Goal: Answer question/provide support: Share knowledge or assist other users

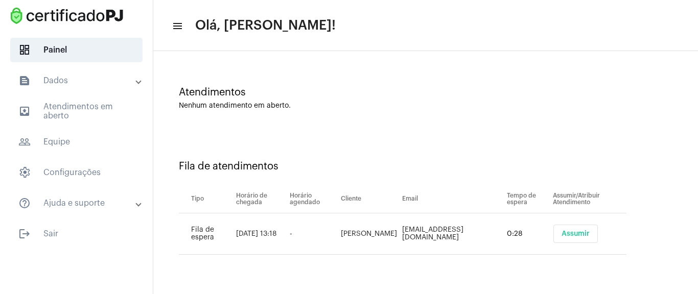
click at [586, 230] on button "Assumir" at bounding box center [576, 234] width 44 height 18
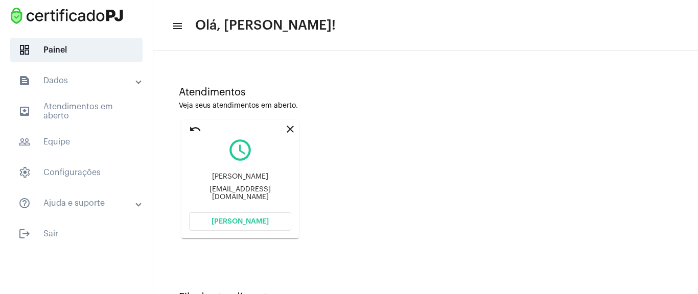
click at [274, 222] on button "[PERSON_NAME]" at bounding box center [240, 222] width 102 height 18
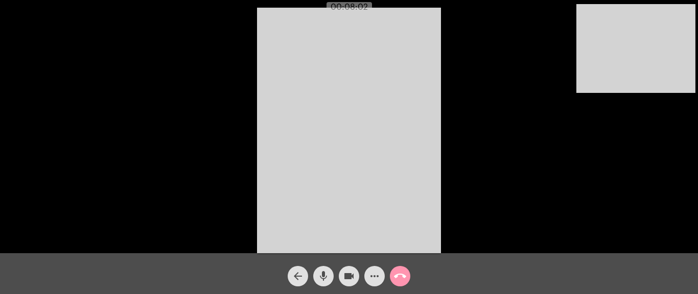
click at [667, 83] on video at bounding box center [636, 48] width 119 height 89
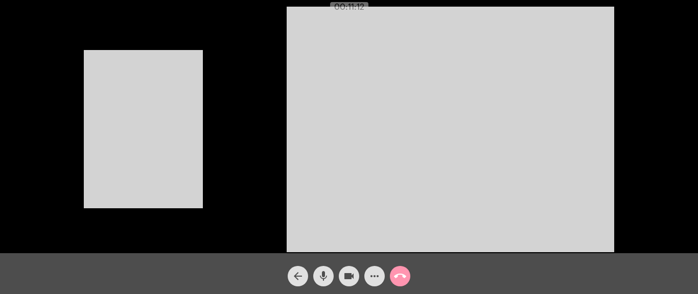
click at [351, 275] on mat-icon "videocam" at bounding box center [349, 276] width 12 height 12
click at [320, 274] on mat-icon "mic" at bounding box center [323, 276] width 12 height 12
click at [325, 273] on mat-icon "mic_off" at bounding box center [323, 276] width 12 height 12
click at [343, 272] on mat-icon "videocam_off" at bounding box center [349, 276] width 12 height 12
click at [121, 204] on video at bounding box center [143, 129] width 119 height 158
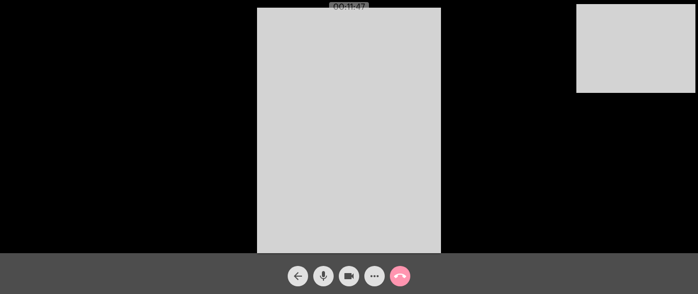
click at [624, 52] on video at bounding box center [636, 48] width 119 height 89
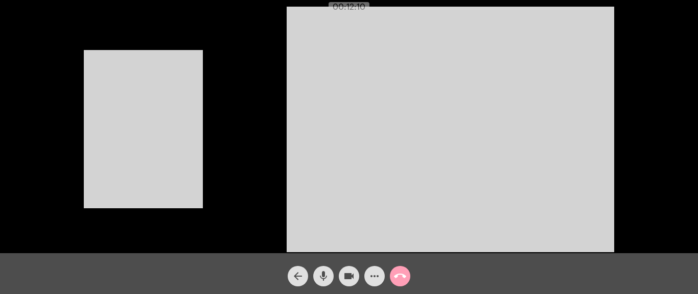
click at [395, 278] on mat-icon "call_end" at bounding box center [400, 276] width 12 height 12
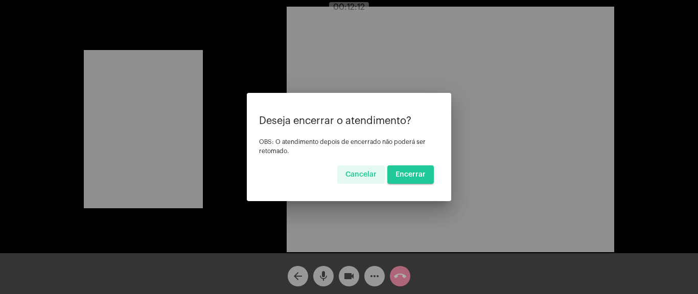
click at [421, 172] on span "Encerrar" at bounding box center [411, 174] width 30 height 7
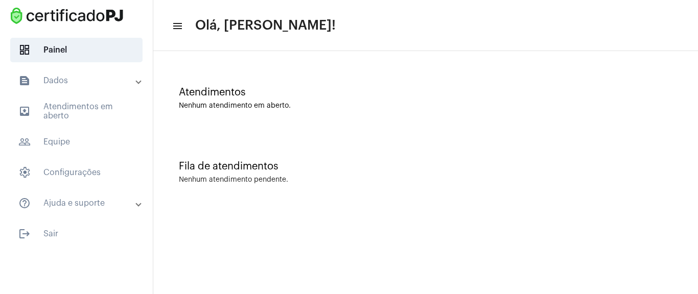
click at [92, 73] on mat-expansion-panel-header "text_snippet_outlined Dados" at bounding box center [79, 80] width 147 height 25
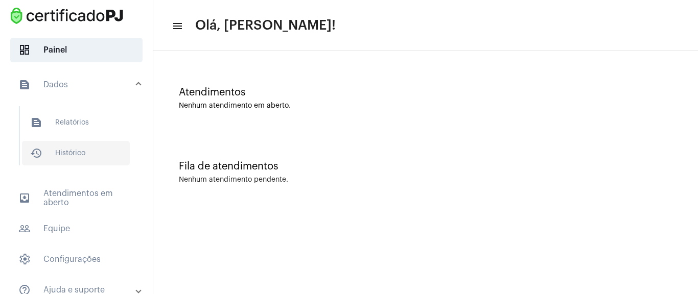
click at [94, 161] on span "history_outlined Histórico" at bounding box center [76, 153] width 108 height 25
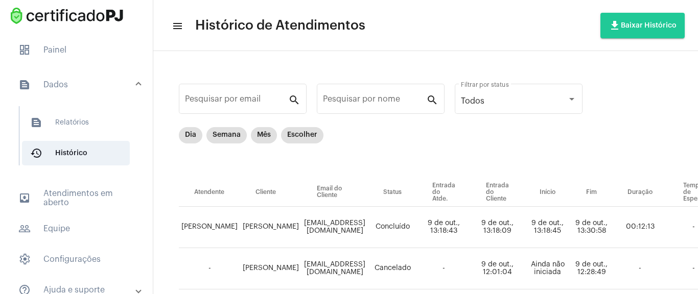
drag, startPoint x: 298, startPoint y: 285, endPoint x: 305, endPoint y: 284, distance: 7.2
click at [305, 284] on td "[EMAIL_ADDRESS][DOMAIN_NAME]" at bounding box center [335, 268] width 66 height 41
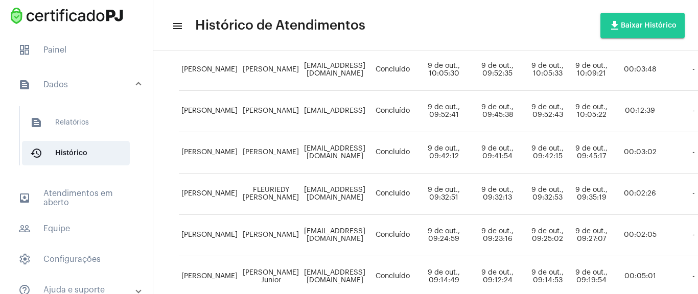
scroll to position [552, 0]
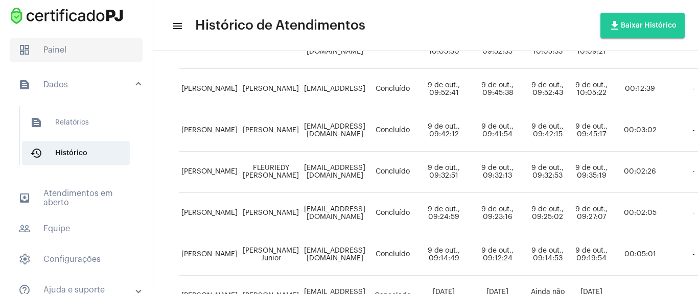
drag, startPoint x: 25, startPoint y: 57, endPoint x: 25, endPoint y: 52, distance: 5.6
click at [25, 56] on span "dashboard Painel" at bounding box center [76, 50] width 132 height 25
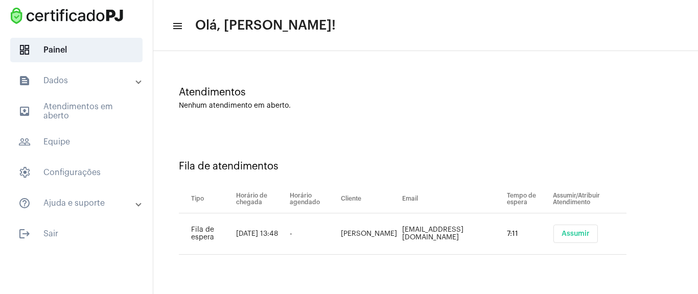
click at [581, 234] on span "Assumir" at bounding box center [576, 234] width 28 height 7
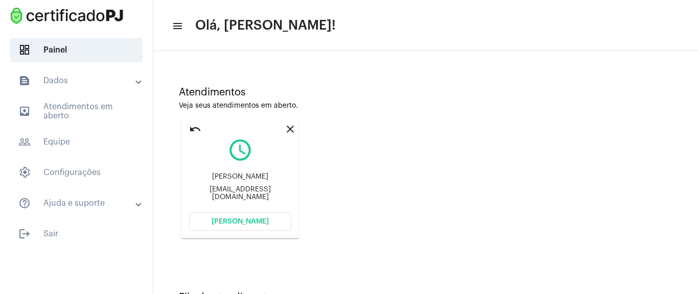
click at [244, 217] on button "[PERSON_NAME]" at bounding box center [240, 222] width 102 height 18
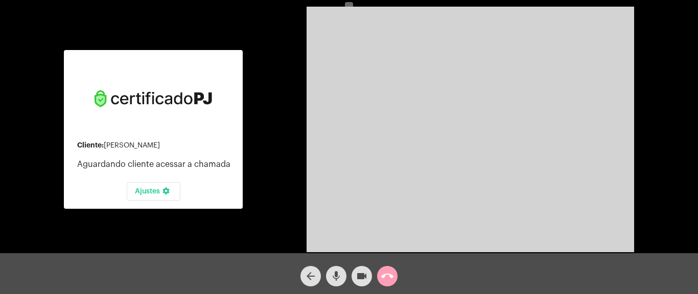
click at [393, 271] on mat-icon "call_end" at bounding box center [387, 276] width 12 height 12
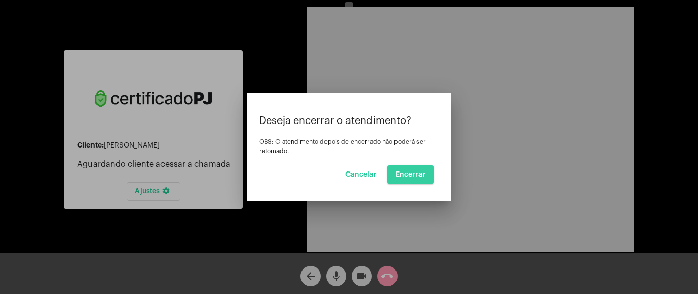
click at [406, 178] on button "Encerrar" at bounding box center [410, 175] width 47 height 18
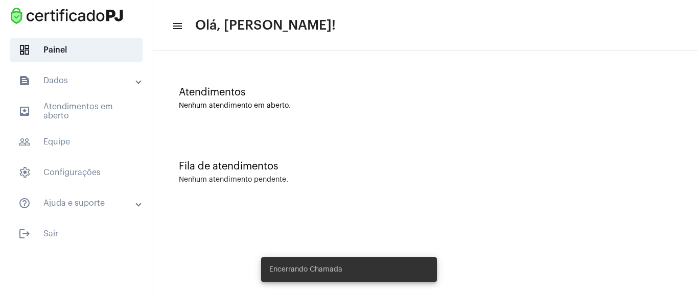
click at [358, 38] on mat-toolbar-row "menu Olá, [PERSON_NAME]!" at bounding box center [425, 25] width 545 height 33
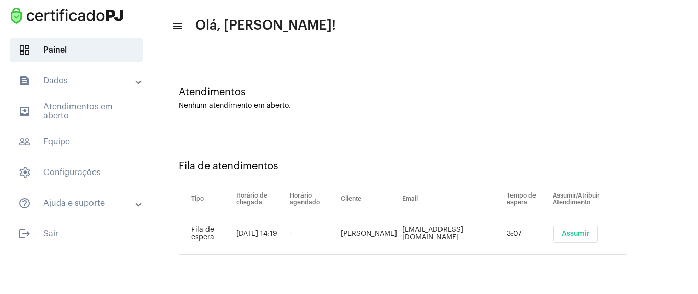
click at [575, 232] on span "Assumir" at bounding box center [576, 234] width 28 height 7
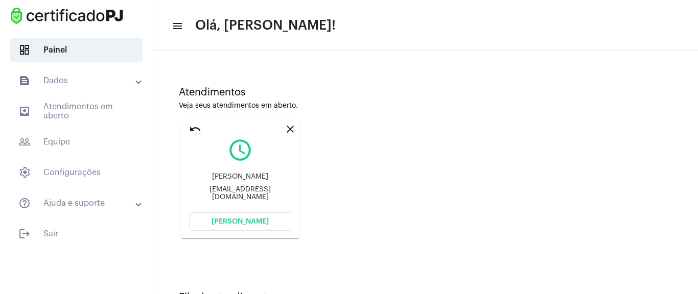
click at [245, 224] on span "[PERSON_NAME]" at bounding box center [240, 221] width 57 height 7
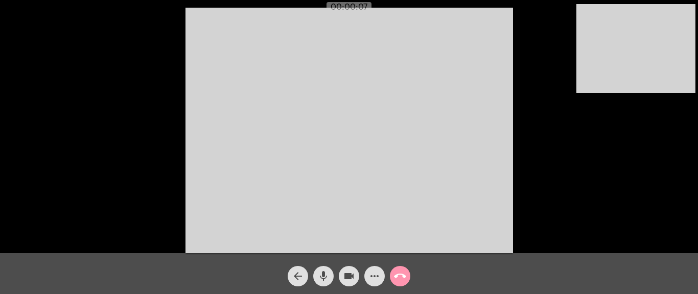
click at [376, 273] on mat-icon "more_horiz" at bounding box center [375, 276] width 12 height 12
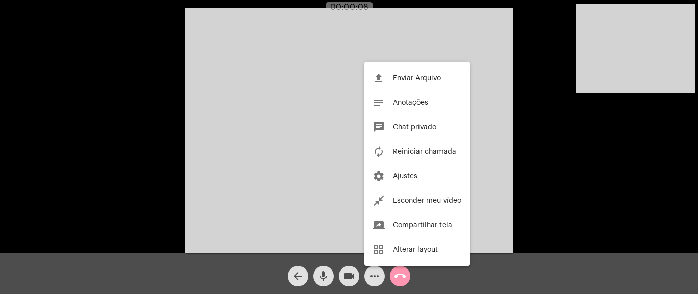
click at [370, 278] on div at bounding box center [349, 147] width 698 height 294
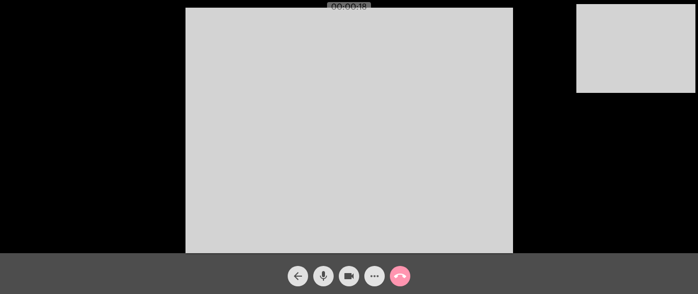
click at [375, 280] on mat-icon "more_horiz" at bounding box center [375, 276] width 12 height 12
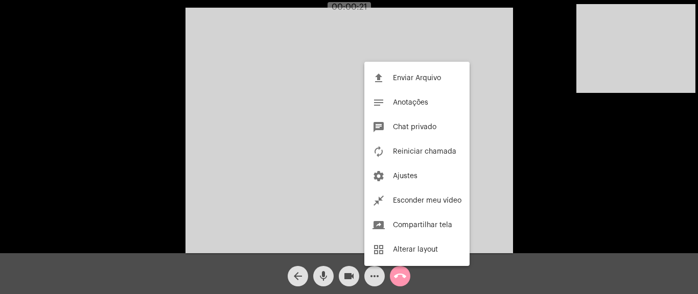
click at [229, 120] on div at bounding box center [349, 147] width 698 height 294
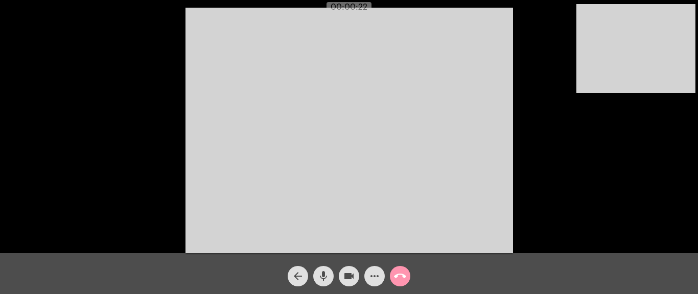
click at [373, 276] on mat-icon "more_horiz" at bounding box center [375, 276] width 12 height 12
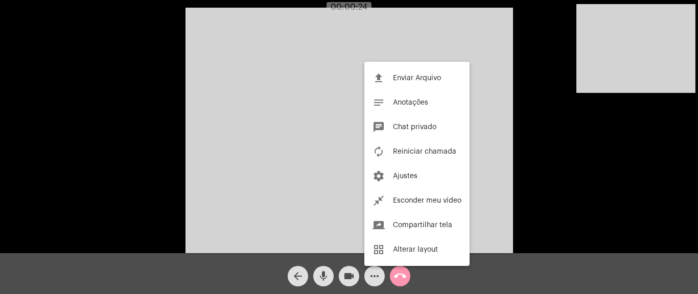
click at [378, 275] on div at bounding box center [349, 147] width 698 height 294
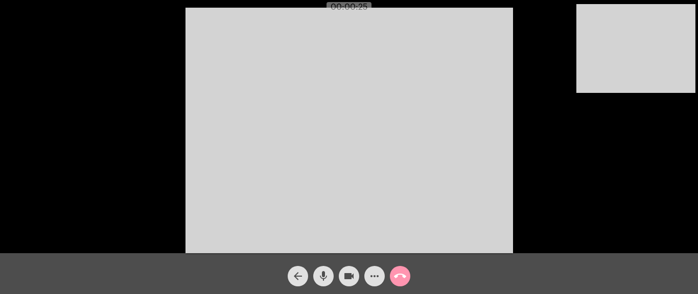
click at [161, 154] on div "Acessando Câmera e Microfone..." at bounding box center [349, 130] width 696 height 254
click at [373, 274] on mat-icon "more_horiz" at bounding box center [375, 276] width 12 height 12
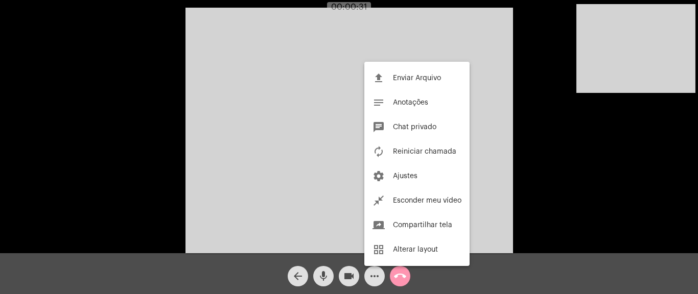
click at [373, 274] on div at bounding box center [349, 147] width 698 height 294
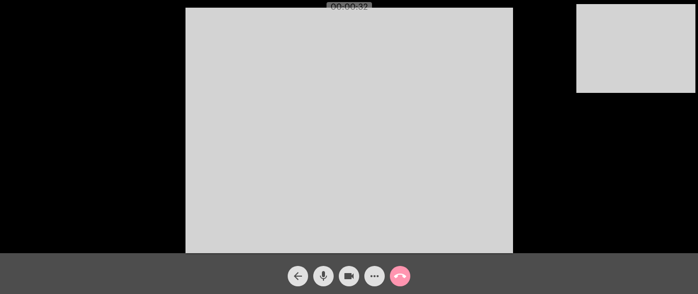
click at [81, 142] on div "Acessando Câmera e Microfone..." at bounding box center [349, 130] width 696 height 254
click at [378, 280] on mat-icon "more_horiz" at bounding box center [375, 276] width 12 height 12
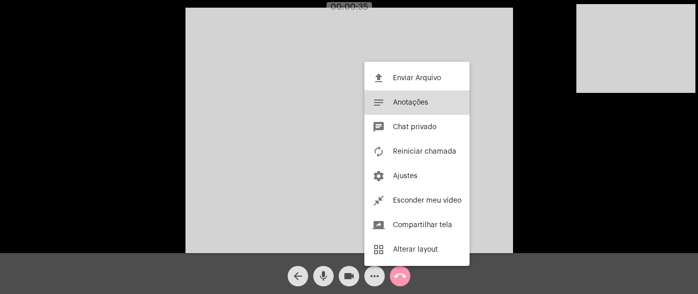
click at [412, 106] on span "Anotações" at bounding box center [410, 102] width 35 height 7
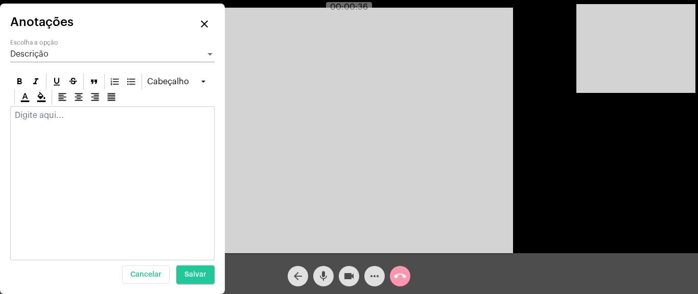
click at [73, 140] on div at bounding box center [112, 183] width 204 height 154
click at [67, 126] on div at bounding box center [112, 118] width 203 height 22
click at [38, 120] on p "Saúde" at bounding box center [112, 115] width 195 height 9
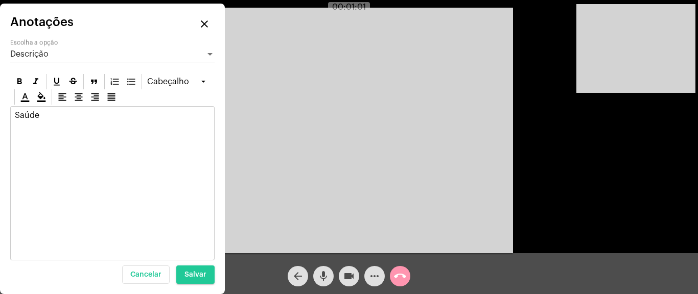
click at [205, 28] on mat-icon "close" at bounding box center [204, 24] width 12 height 12
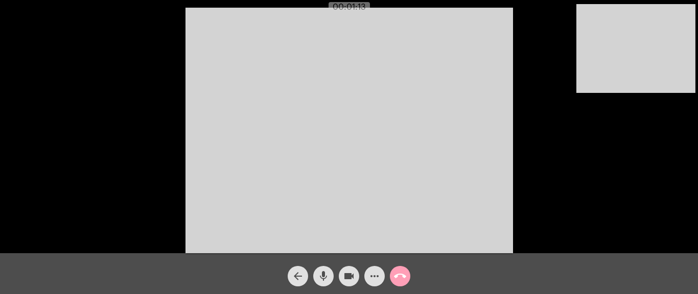
click at [401, 279] on mat-icon "call_end" at bounding box center [400, 276] width 12 height 12
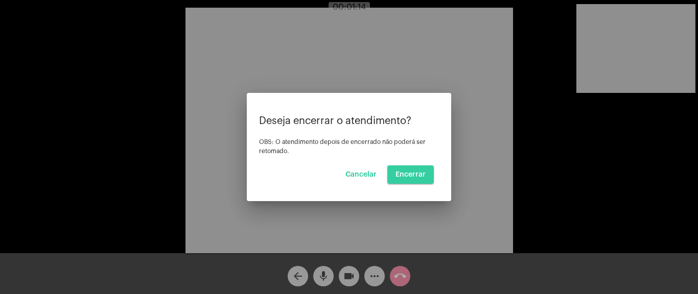
click at [416, 181] on button "Encerrar" at bounding box center [410, 175] width 47 height 18
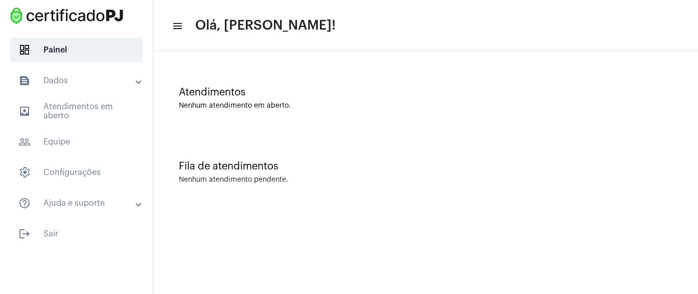
click at [362, 62] on div "Atendimentos Nenhum atendimento em aberto." at bounding box center [425, 93] width 535 height 74
click at [74, 80] on mat-panel-title "text_snippet_outlined Dados" at bounding box center [77, 81] width 118 height 12
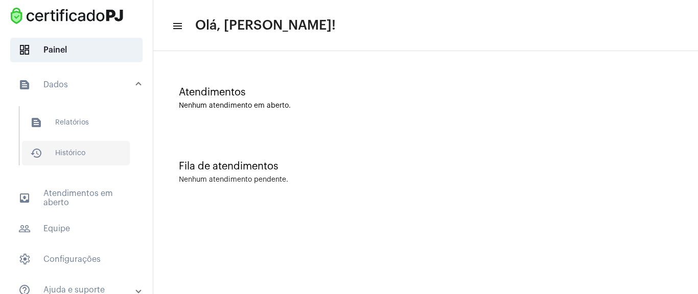
click at [90, 150] on span "history_outlined Histórico" at bounding box center [76, 153] width 108 height 25
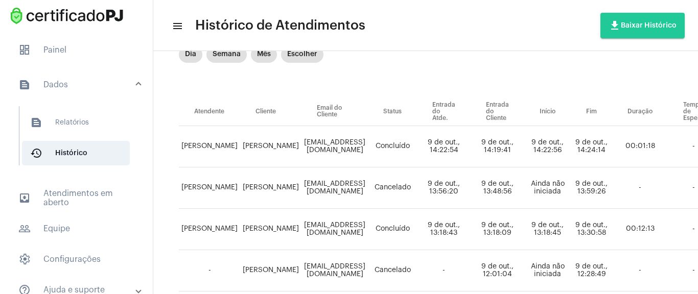
scroll to position [66, 0]
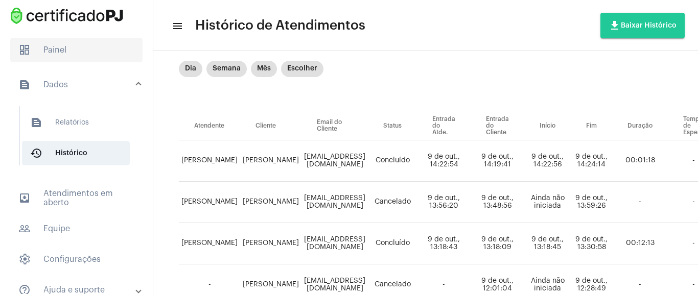
click at [72, 46] on span "dashboard Painel" at bounding box center [76, 50] width 132 height 25
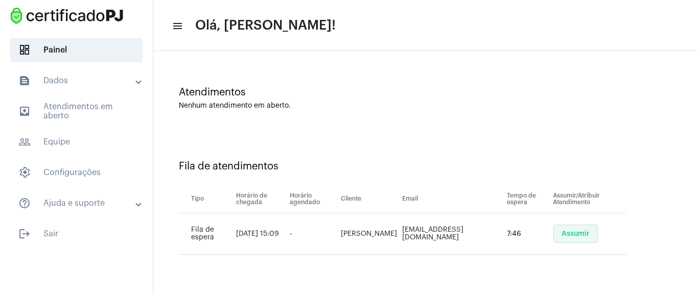
click at [569, 238] on button "Assumir" at bounding box center [576, 234] width 44 height 18
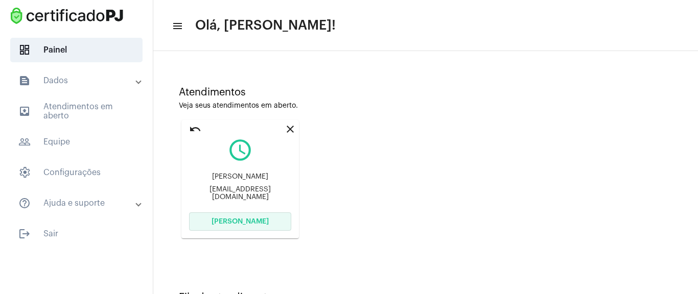
click at [249, 227] on button "[PERSON_NAME]" at bounding box center [240, 222] width 102 height 18
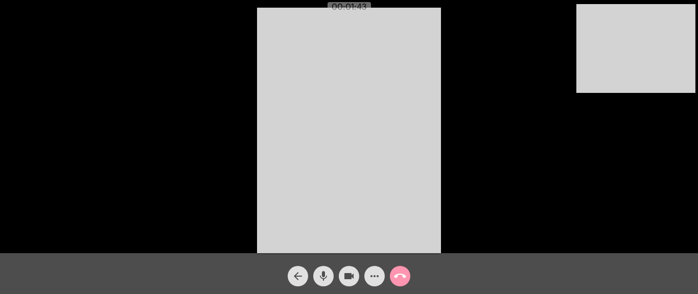
click at [372, 271] on mat-icon "more_horiz" at bounding box center [375, 276] width 12 height 12
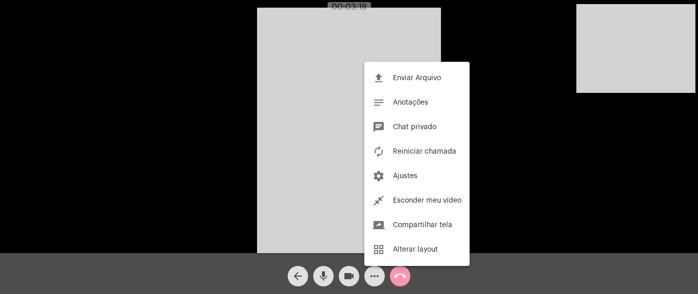
click at [513, 195] on div at bounding box center [349, 147] width 698 height 294
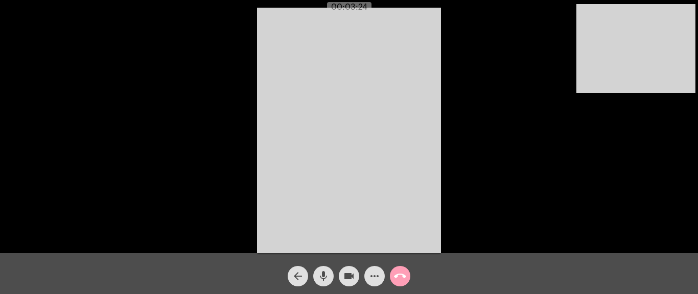
click at [401, 277] on mat-icon "call_end" at bounding box center [400, 276] width 12 height 12
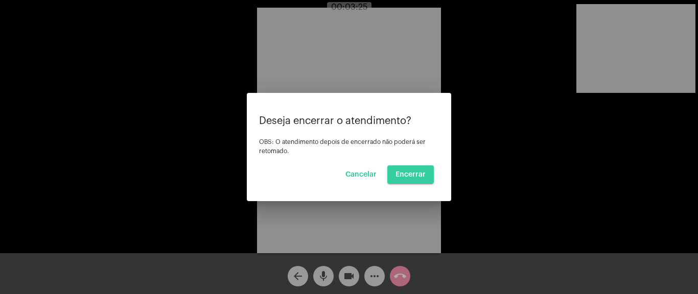
click at [415, 179] on button "Encerrar" at bounding box center [410, 175] width 47 height 18
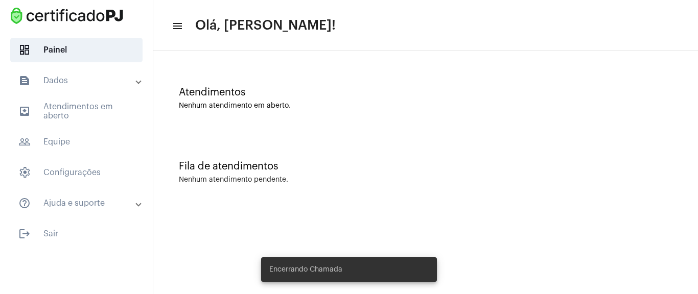
click at [478, 111] on div "Atendimentos Nenhum atendimento em aberto." at bounding box center [425, 93] width 535 height 74
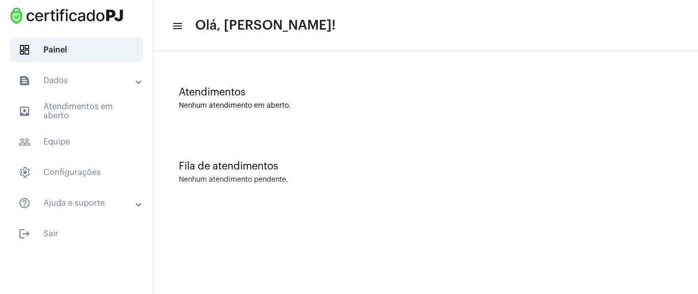
click at [388, 63] on div "Atendimentos Nenhum atendimento em aberto." at bounding box center [425, 93] width 535 height 74
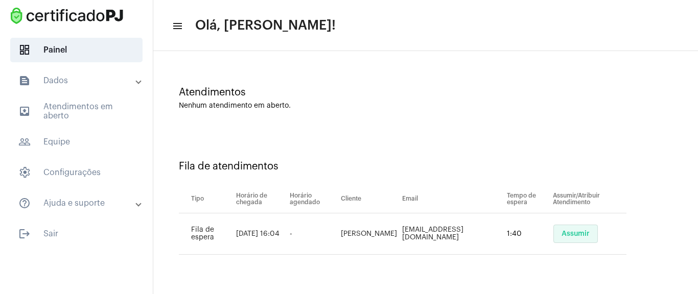
click at [554, 232] on button "Assumir" at bounding box center [576, 234] width 44 height 18
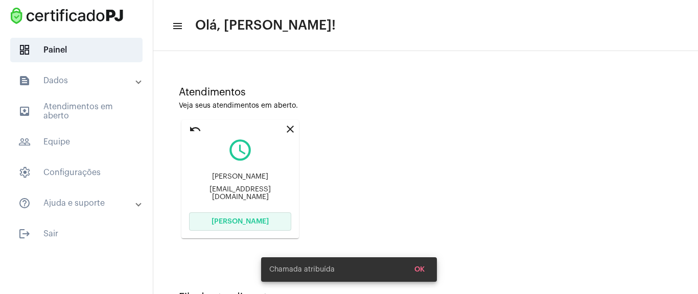
click at [276, 218] on button "[PERSON_NAME]" at bounding box center [240, 222] width 102 height 18
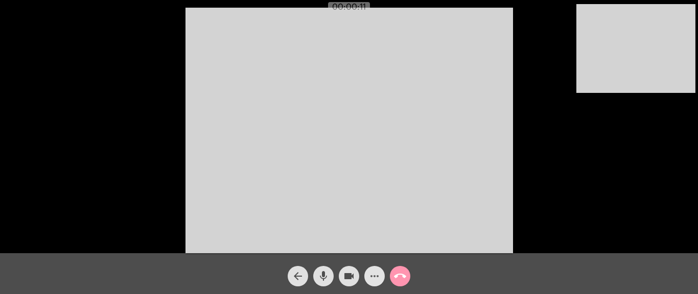
click at [374, 271] on mat-icon "more_horiz" at bounding box center [375, 276] width 12 height 12
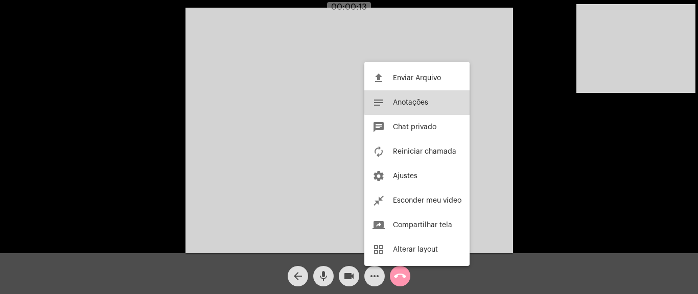
click at [437, 102] on button "notes Anotações" at bounding box center [416, 102] width 105 height 25
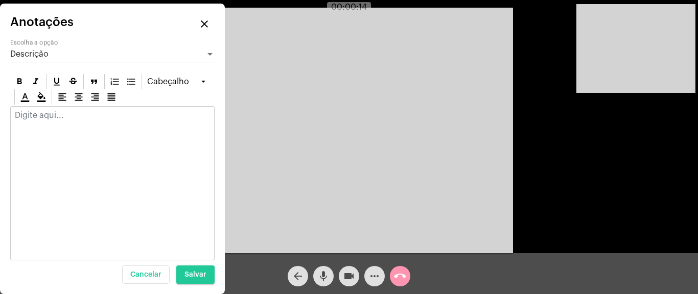
click at [73, 124] on div at bounding box center [112, 118] width 203 height 22
click at [199, 26] on mat-icon "close" at bounding box center [204, 24] width 12 height 12
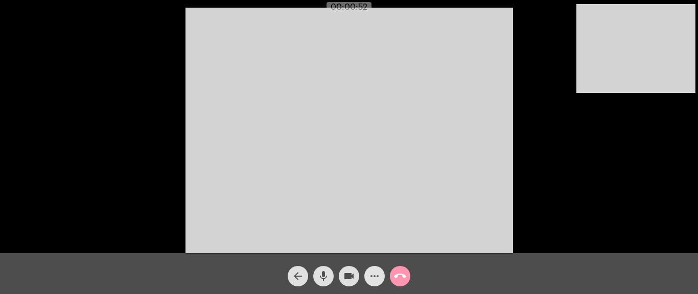
click at [371, 275] on mat-icon "more_horiz" at bounding box center [375, 276] width 12 height 12
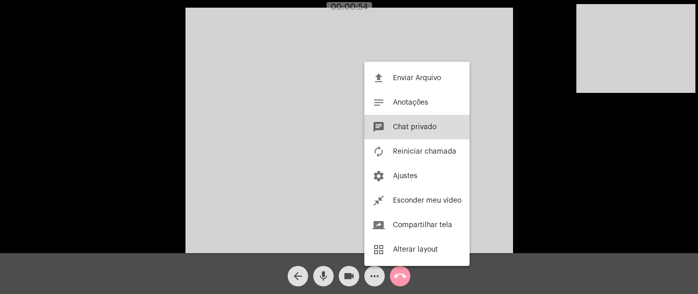
click at [431, 129] on span "Chat privado" at bounding box center [414, 127] width 43 height 7
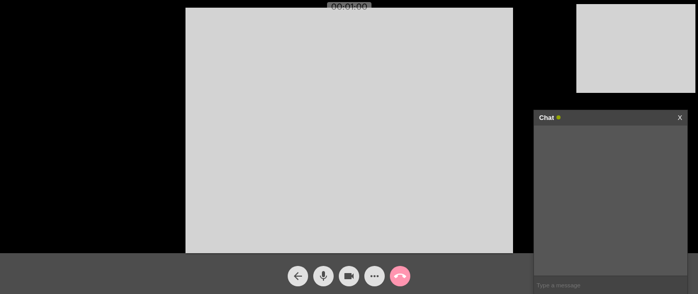
click at [585, 280] on input "text" at bounding box center [610, 286] width 153 height 18
paste input "[URL][DOMAIN_NAME]"
type input "[URL][DOMAIN_NAME]"
click at [397, 280] on mat-icon "call_end" at bounding box center [400, 276] width 12 height 12
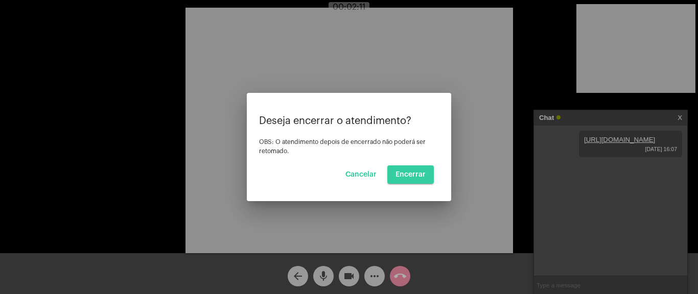
click at [420, 174] on span "Encerrar" at bounding box center [411, 174] width 30 height 7
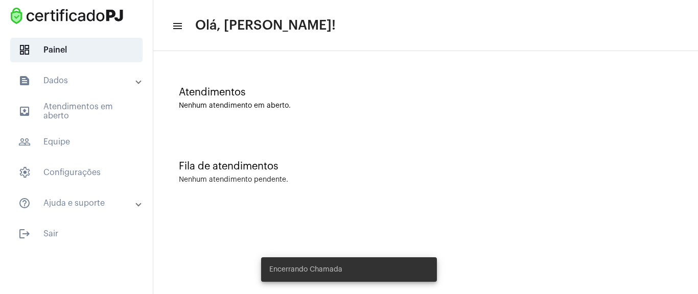
click at [382, 142] on div "Fila de atendimentos Nenhum atendimento pendente." at bounding box center [425, 167] width 535 height 74
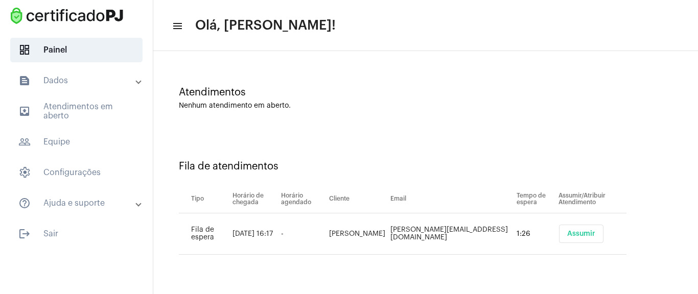
click at [577, 234] on span "Assumir" at bounding box center [581, 234] width 28 height 7
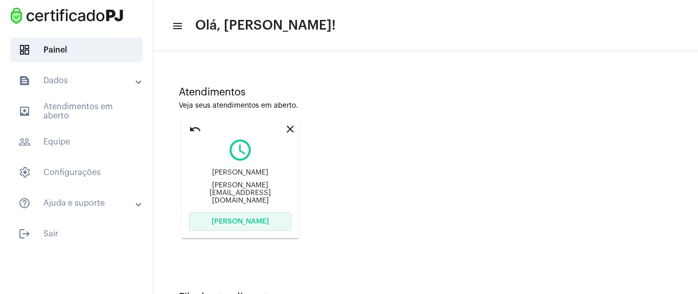
click at [277, 226] on button "[PERSON_NAME]" at bounding box center [240, 222] width 102 height 18
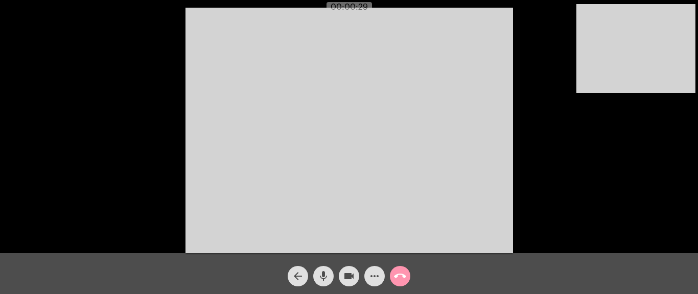
click at [379, 282] on mat-icon "more_horiz" at bounding box center [375, 276] width 12 height 12
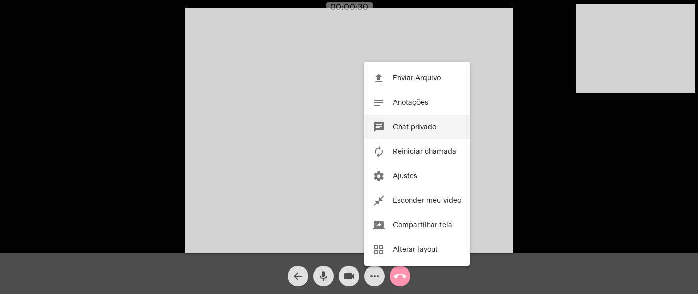
click at [412, 121] on button "chat Chat privado" at bounding box center [416, 127] width 105 height 25
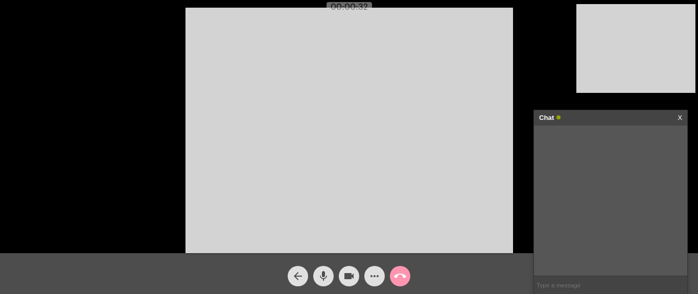
click at [570, 285] on input "text" at bounding box center [610, 286] width 153 height 18
type input "aqui"
type input "d"
type input "consegue digitar"
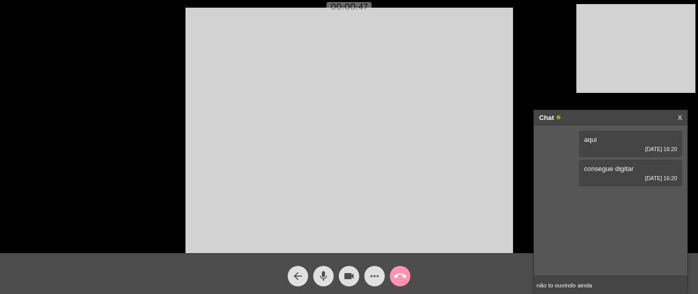
type input "não to ouvindo ainda"
click at [566, 288] on input "text" at bounding box center [610, 286] width 153 height 18
click at [566, 287] on input "text" at bounding box center [610, 286] width 153 height 18
type input "v"
click at [576, 279] on input "text" at bounding box center [610, 286] width 153 height 18
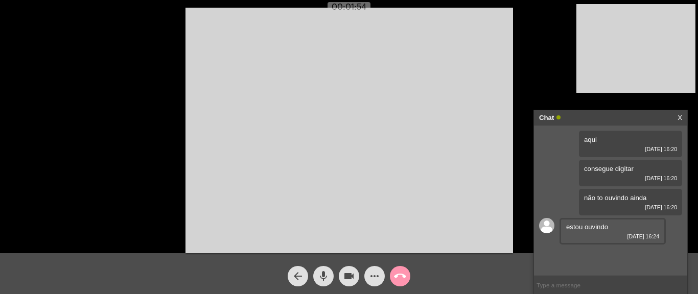
click at [560, 283] on input "text" at bounding box center [610, 286] width 153 height 18
drag, startPoint x: 560, startPoint y: 283, endPoint x: 561, endPoint y: 292, distance: 9.8
click at [561, 289] on input "text" at bounding box center [610, 286] width 153 height 18
click at [585, 284] on input "text" at bounding box center [610, 286] width 153 height 18
click at [321, 276] on mat-icon "mic" at bounding box center [323, 276] width 12 height 12
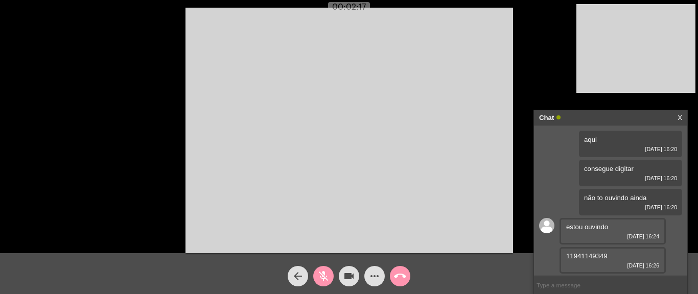
click at [582, 255] on span "11941149349" at bounding box center [586, 257] width 41 height 8
click at [595, 283] on input "text" at bounding box center [610, 286] width 153 height 18
click at [603, 288] on input "text" at bounding box center [610, 286] width 153 height 18
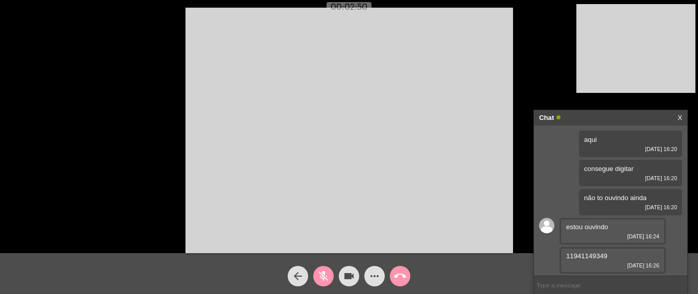
click at [576, 290] on input "text" at bounding box center [610, 286] width 153 height 18
click at [566, 290] on input "text" at bounding box center [610, 286] width 153 height 18
paste input "[URL][DOMAIN_NAME]"
type input "[URL][DOMAIN_NAME]"
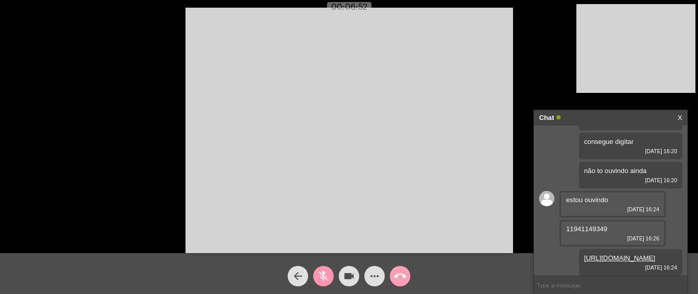
click at [399, 275] on mat-icon "call_end" at bounding box center [400, 276] width 12 height 12
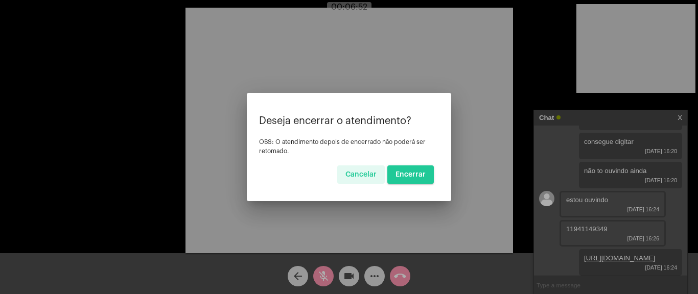
click at [420, 178] on button "Encerrar" at bounding box center [410, 175] width 47 height 18
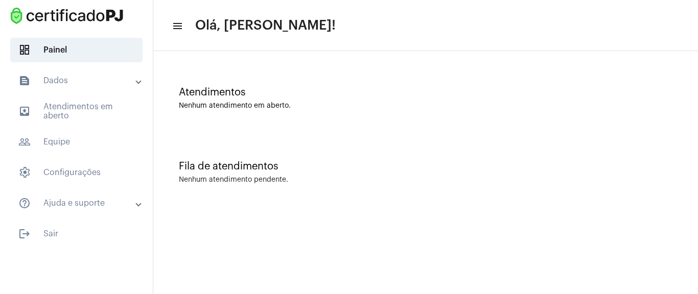
click at [68, 82] on mat-panel-title "text_snippet_outlined Dados" at bounding box center [77, 81] width 118 height 12
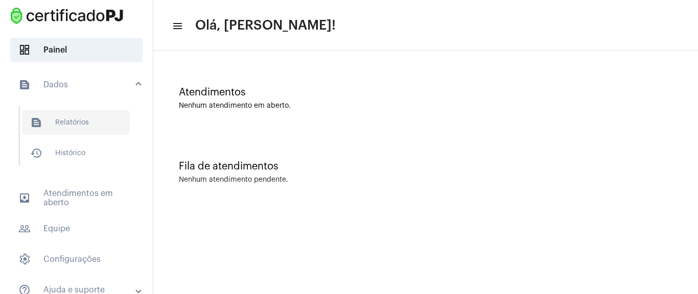
click at [72, 128] on span "text_snippet_outlined Relatórios" at bounding box center [76, 122] width 108 height 25
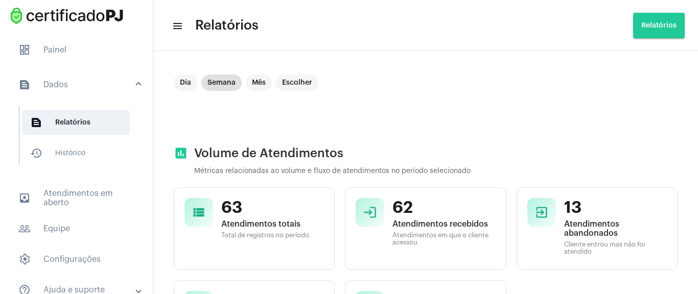
click at [96, 77] on mat-expansion-panel-header "text_snippet_outlined Dados" at bounding box center [79, 84] width 147 height 33
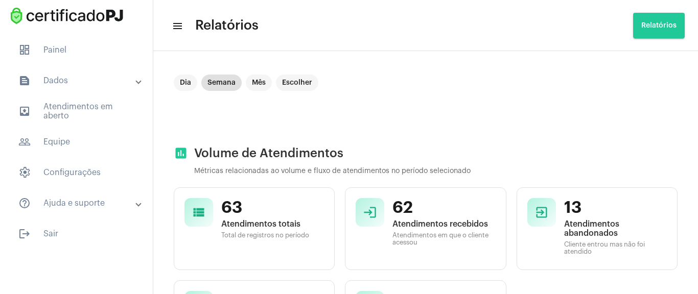
click at [94, 79] on mat-panel-title "text_snippet_outlined Dados" at bounding box center [77, 81] width 118 height 12
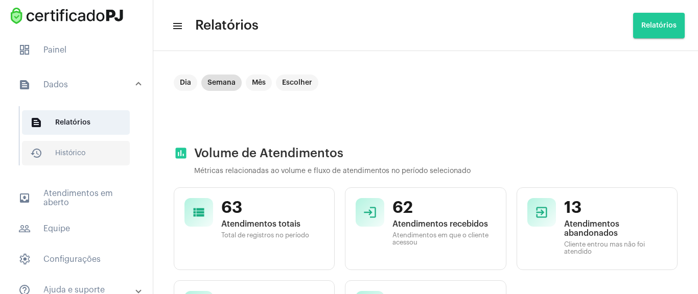
click at [79, 146] on span "history_outlined Histórico" at bounding box center [76, 153] width 108 height 25
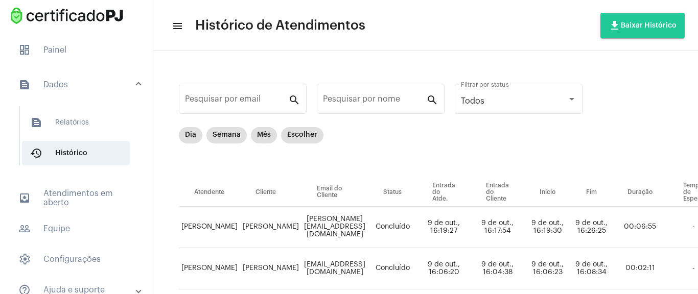
click at [272, 225] on td "[PERSON_NAME]" at bounding box center [270, 227] width 61 height 41
click at [89, 83] on mat-panel-title "text_snippet_outlined Dados" at bounding box center [77, 85] width 118 height 12
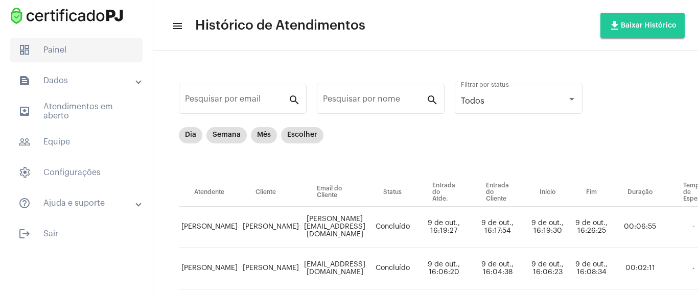
click at [92, 47] on span "dashboard Painel" at bounding box center [76, 50] width 132 height 25
